Goal: Task Accomplishment & Management: Manage account settings

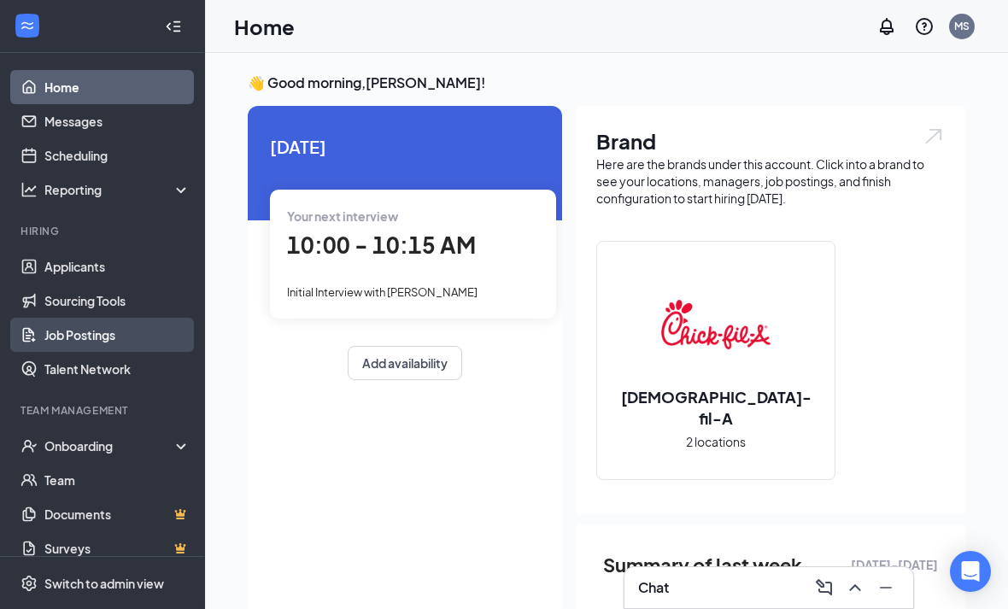
click at [90, 332] on link "Job Postings" at bounding box center [117, 335] width 146 height 34
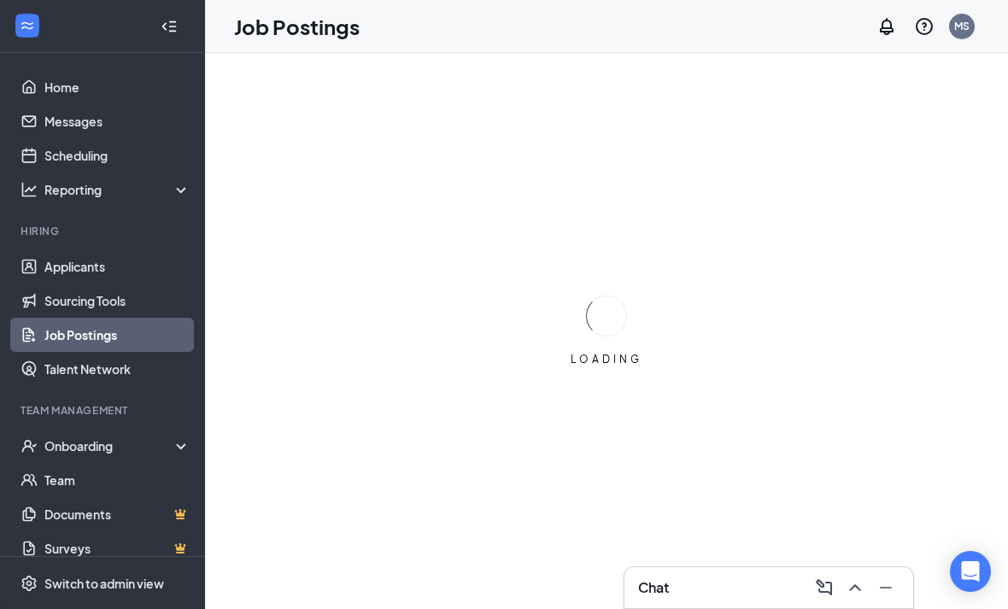
click at [175, 32] on icon "Collapse" at bounding box center [169, 26] width 17 height 17
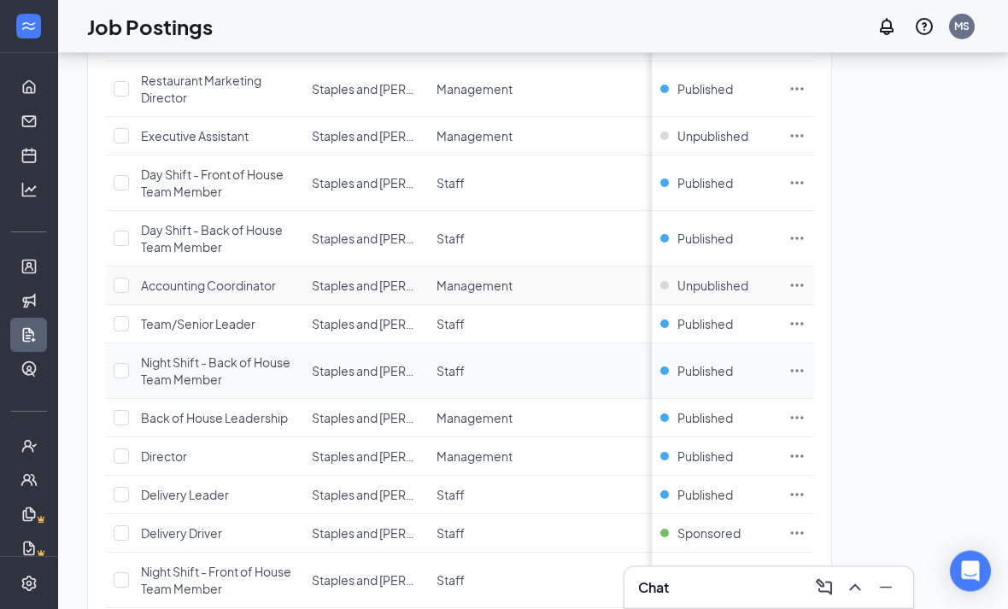
scroll to position [765, 0]
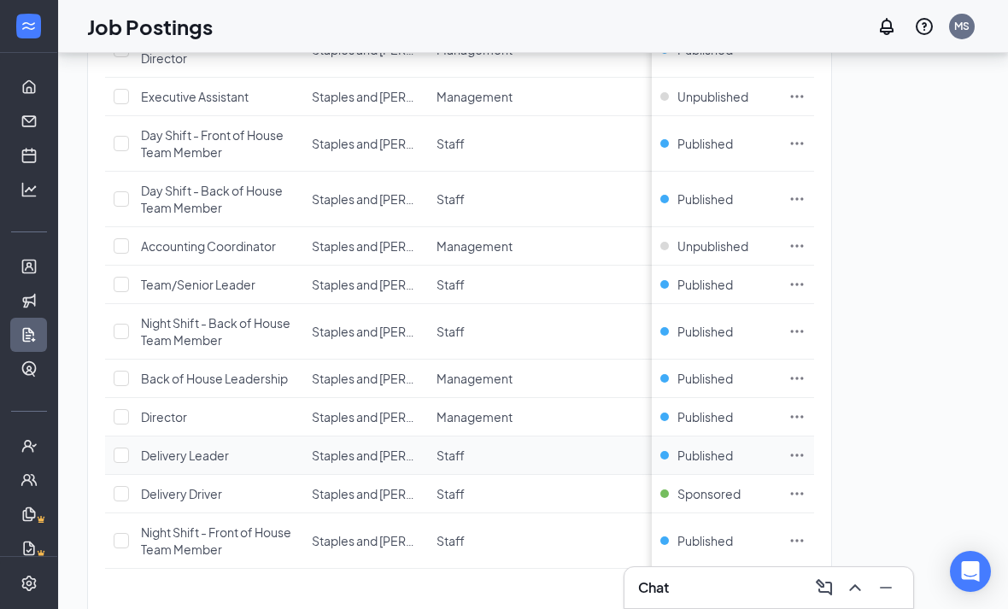
click at [490, 444] on td "Staff" at bounding box center [490, 456] width 125 height 38
click at [809, 451] on td at bounding box center [797, 456] width 34 height 38
drag, startPoint x: 155, startPoint y: 460, endPoint x: 155, endPoint y: 419, distance: 41.9
click at [155, 460] on span "Delivery Leader" at bounding box center [185, 455] width 88 height 15
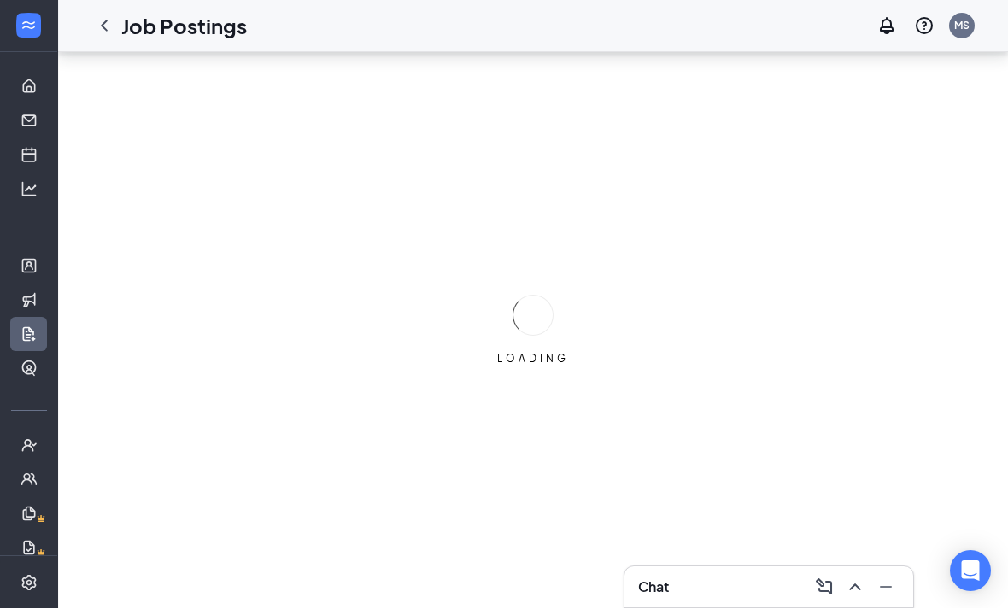
click at [155, 407] on html "Home Messages Scheduling Hiring Applicants Sourcing Tools Job Postings Talent N…" at bounding box center [504, 304] width 1008 height 609
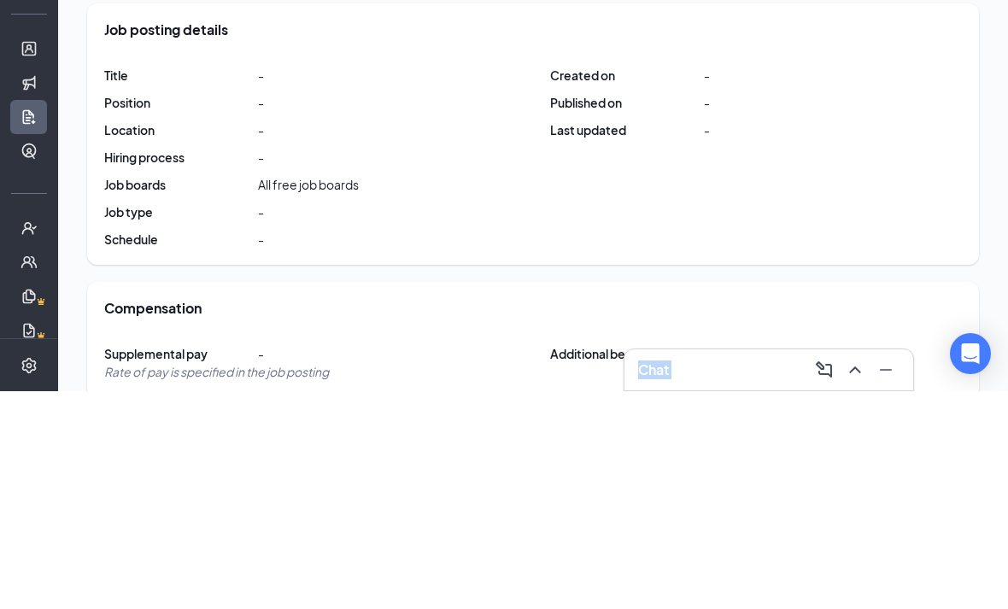
scroll to position [269, 0]
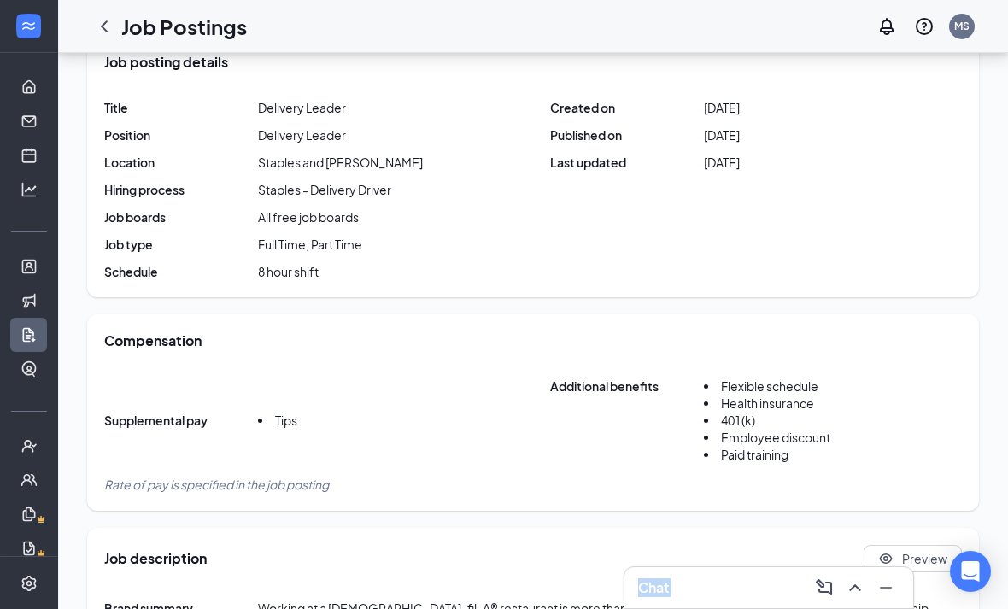
click at [706, 283] on div "Job posting details Title Delivery Leader Position Delivery Leader Location Sta…" at bounding box center [533, 166] width 892 height 261
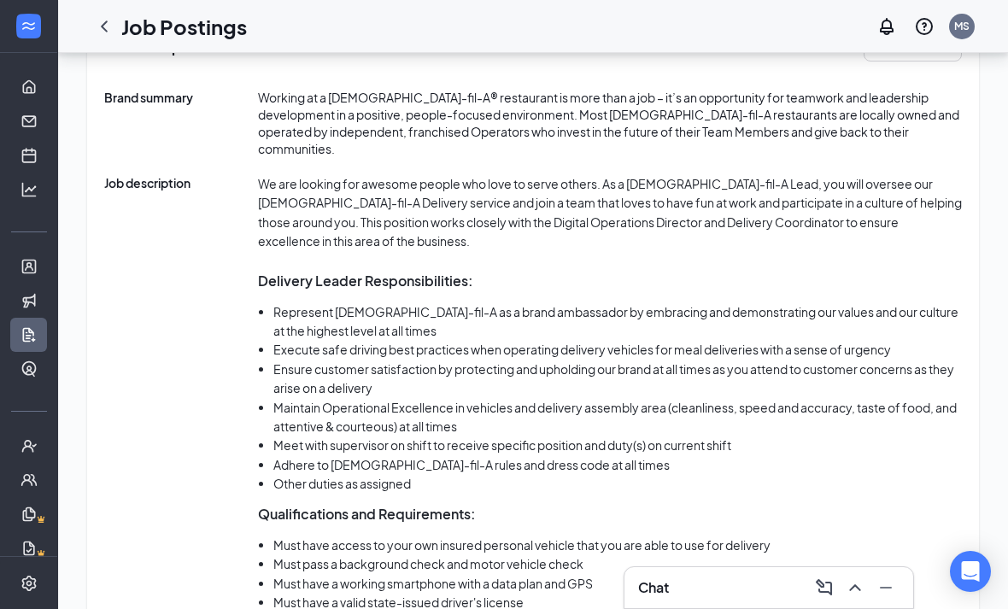
scroll to position [794, 0]
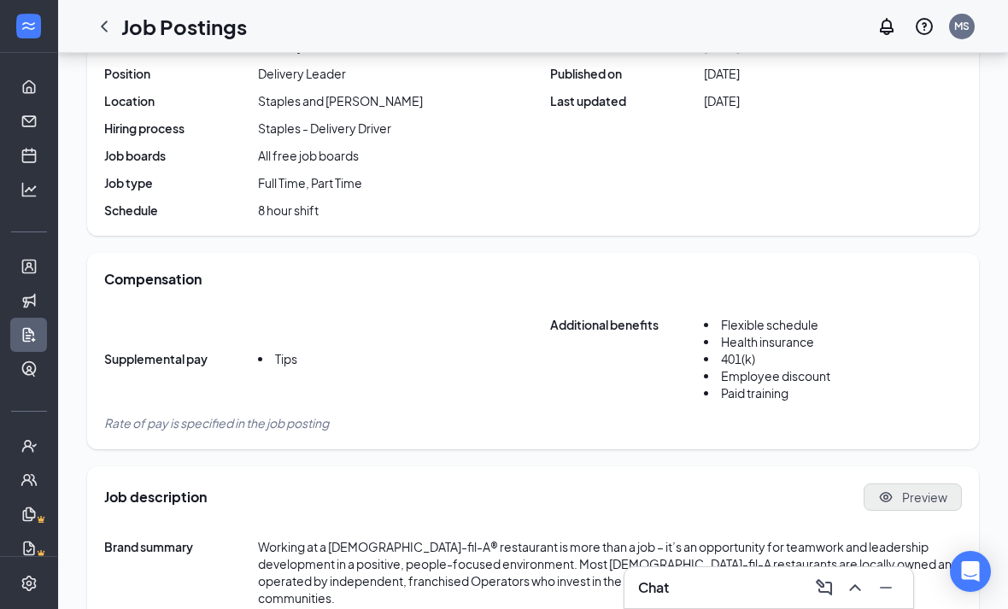
click at [896, 486] on button "Preview" at bounding box center [913, 497] width 98 height 27
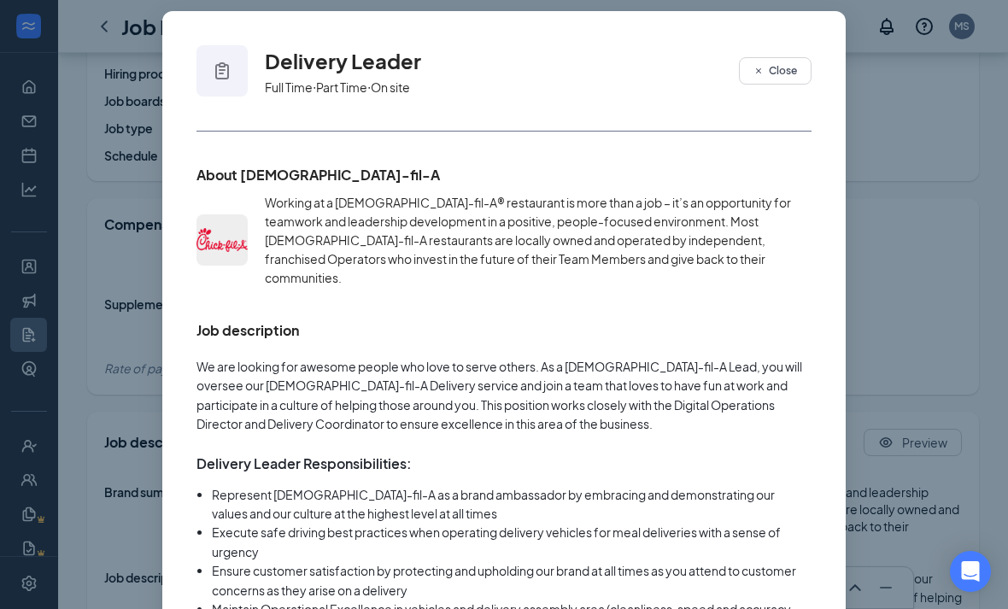
scroll to position [88, 0]
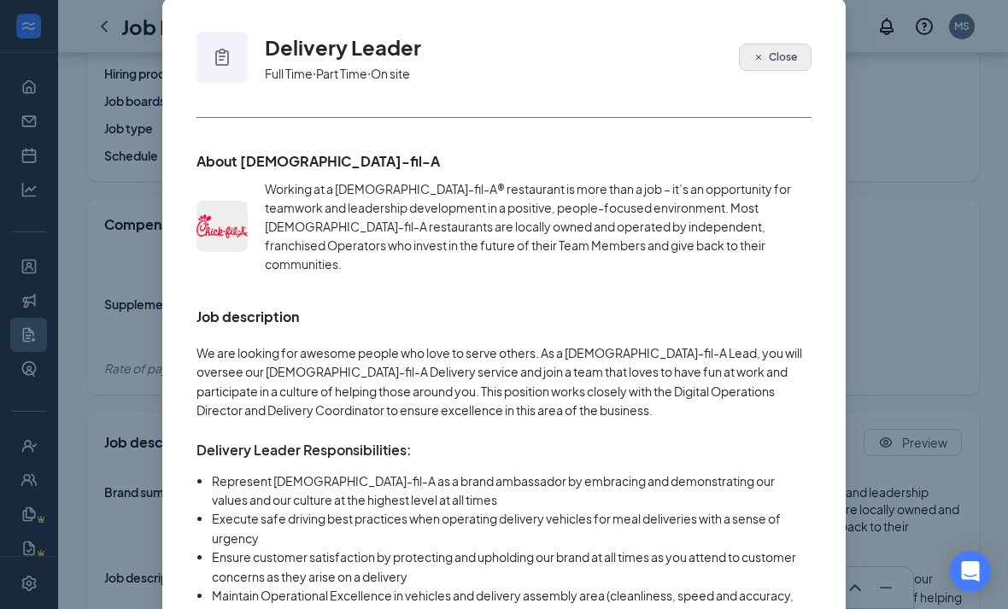
click at [767, 69] on button "Close" at bounding box center [775, 57] width 73 height 27
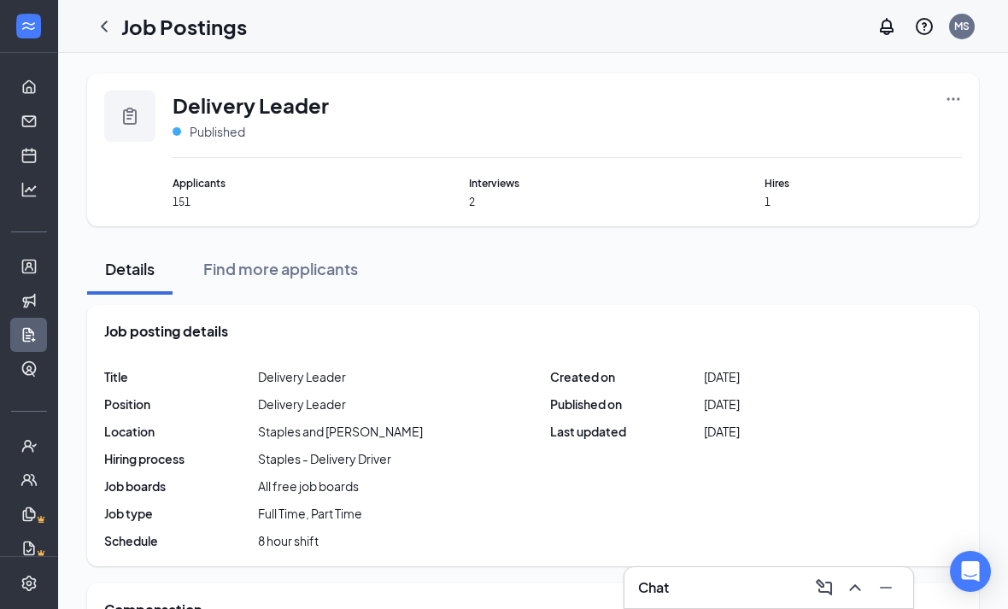
click at [939, 91] on div "Delivery Leader Published" at bounding box center [567, 124] width 789 height 67
click at [959, 97] on icon "Ellipses" at bounding box center [953, 99] width 17 height 17
click at [961, 92] on icon "Ellipses" at bounding box center [953, 99] width 17 height 17
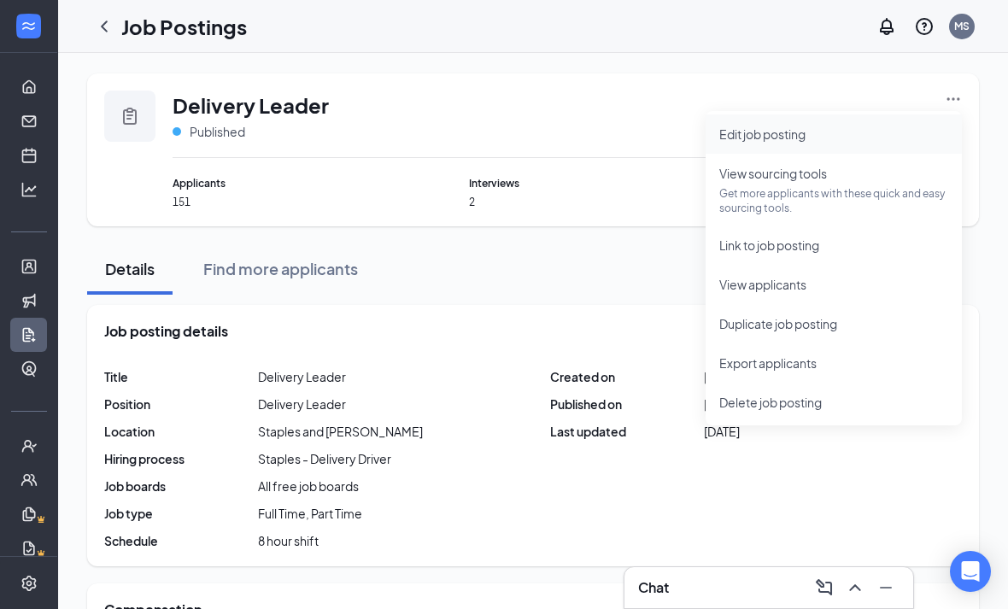
click at [829, 138] on span "Edit job posting" at bounding box center [833, 134] width 229 height 19
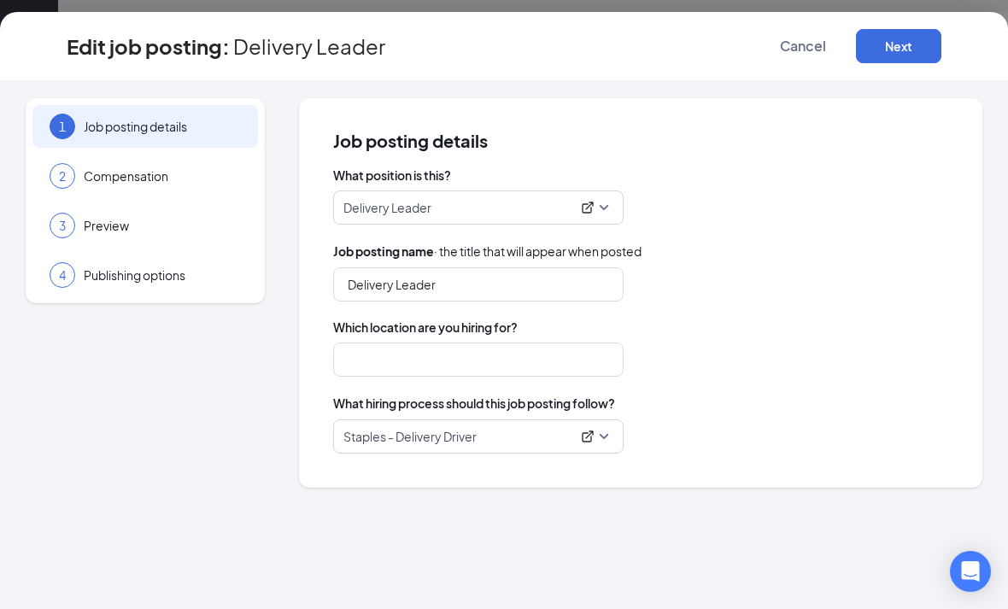
type input "Staples and [PERSON_NAME]"
click at [925, 43] on button "Next" at bounding box center [898, 46] width 85 height 34
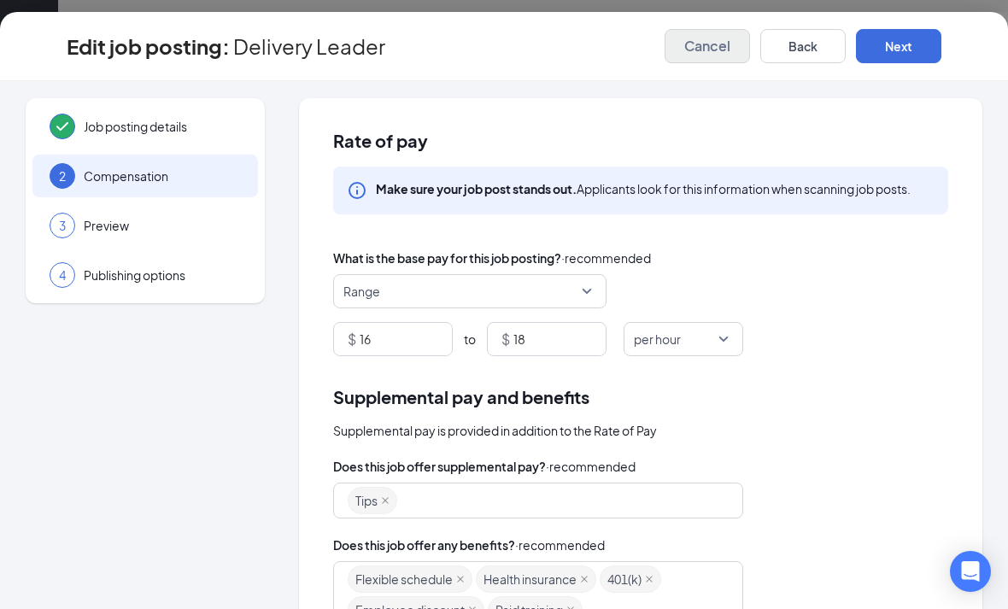
click at [708, 48] on span "Cancel" at bounding box center [707, 46] width 46 height 17
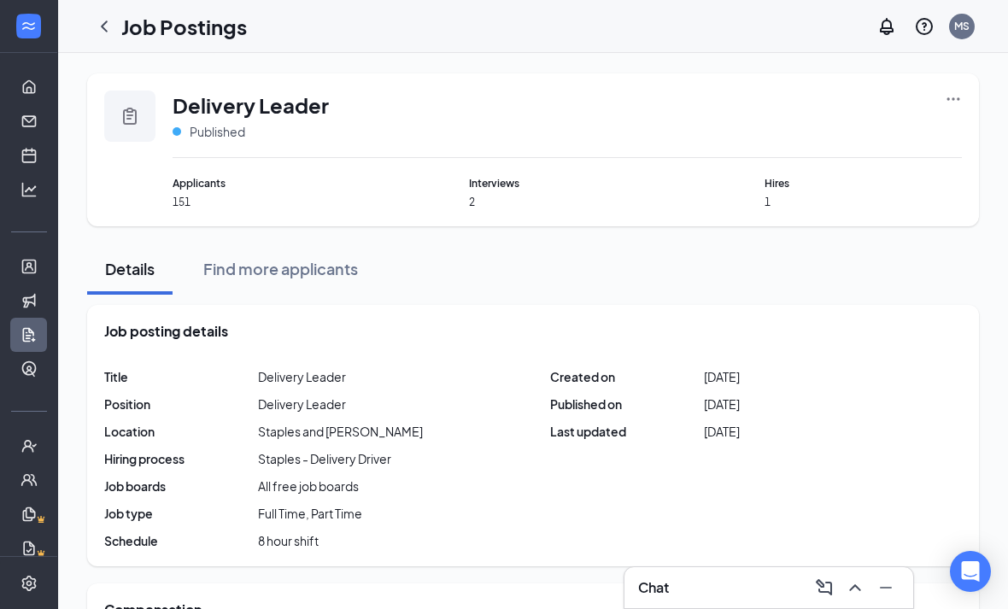
click at [945, 97] on icon "Ellipses" at bounding box center [953, 99] width 17 height 17
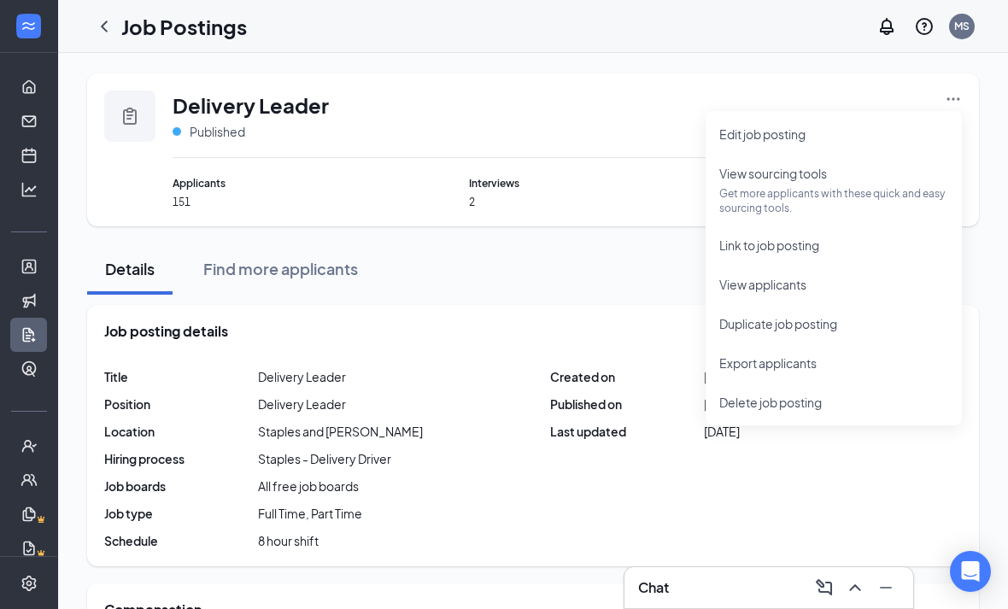
click at [958, 98] on icon "Ellipses" at bounding box center [953, 98] width 13 height 3
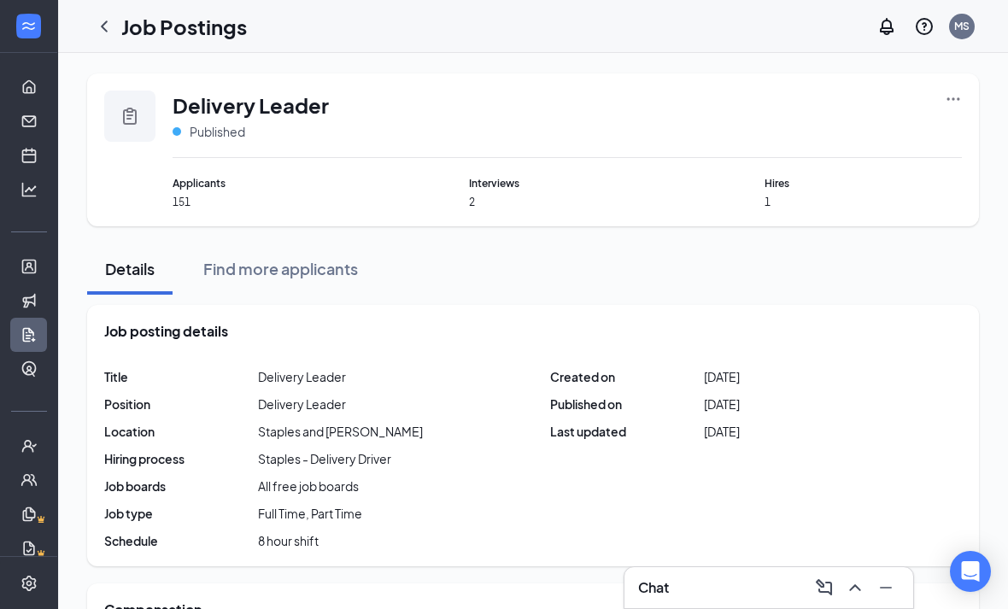
click at [959, 105] on icon "Ellipses" at bounding box center [953, 99] width 17 height 17
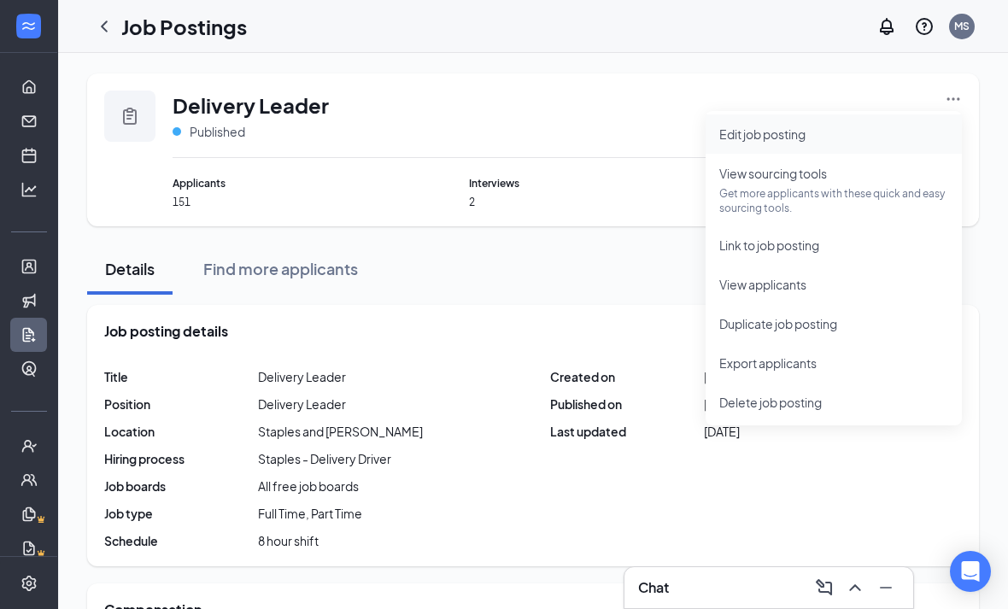
click at [800, 132] on span "Edit job posting" at bounding box center [762, 133] width 86 height 15
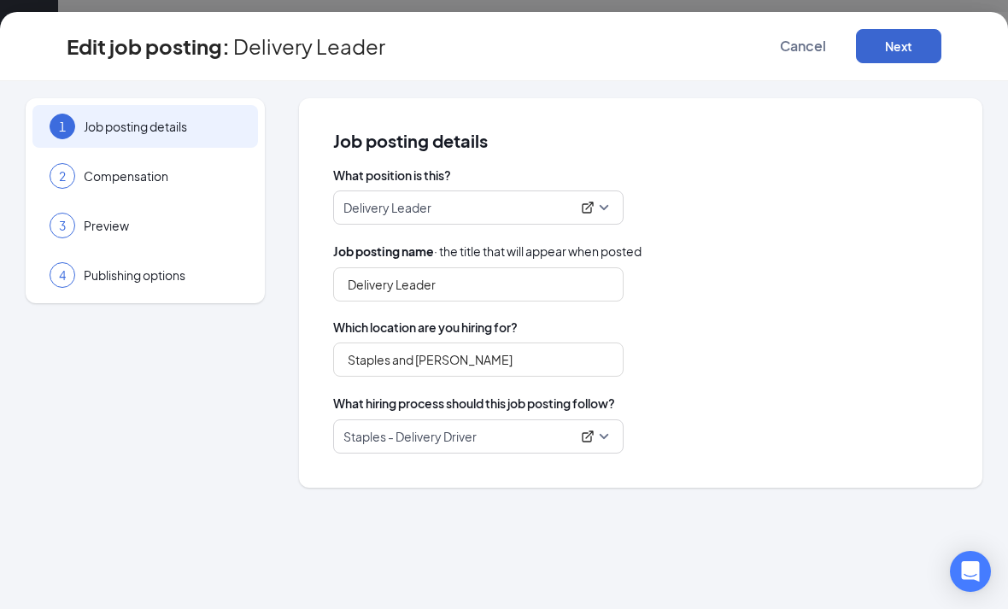
click at [894, 54] on button "Next" at bounding box center [898, 46] width 85 height 34
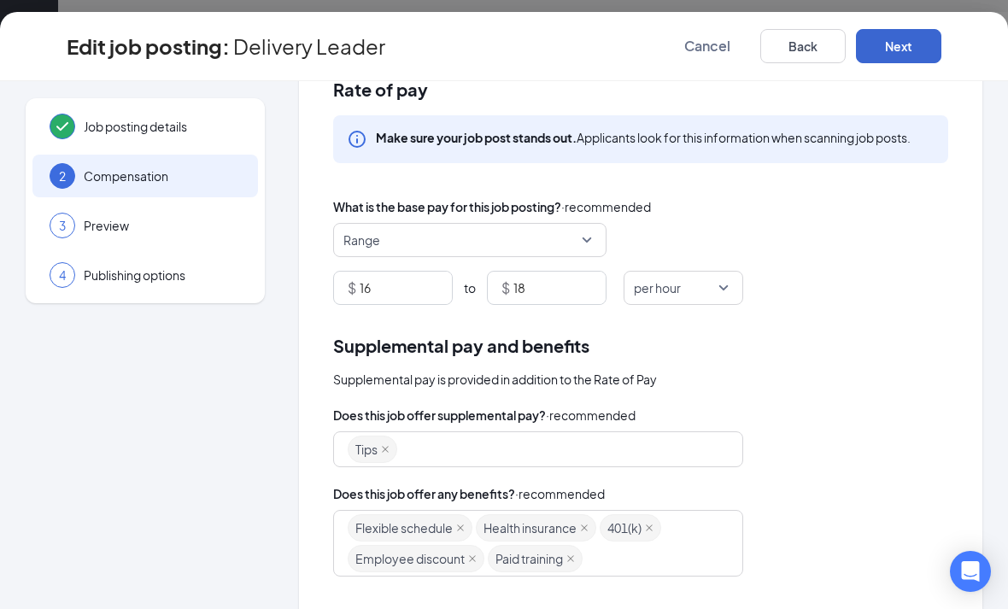
scroll to position [53, 0]
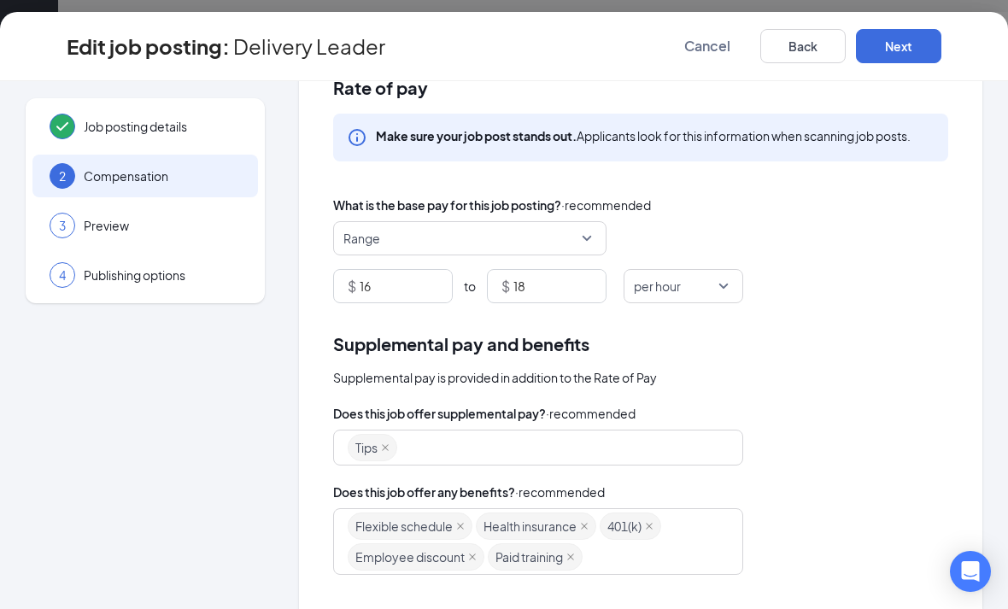
click at [568, 243] on span "Range" at bounding box center [461, 238] width 237 height 32
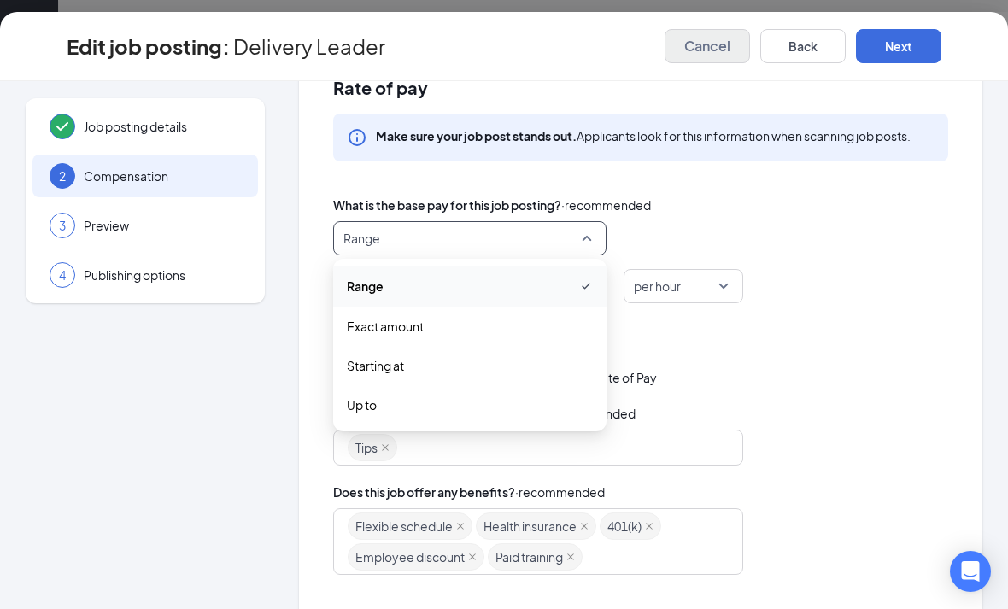
click at [700, 56] on button "Cancel" at bounding box center [707, 46] width 85 height 34
